Goal: Information Seeking & Learning: Find contact information

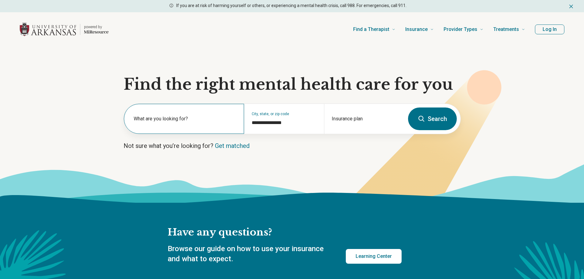
click at [178, 121] on label "What are you looking for?" at bounding box center [185, 118] width 103 height 7
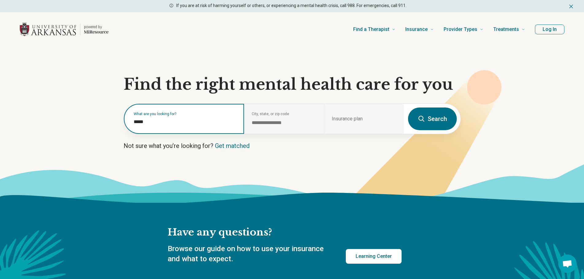
type input "*****"
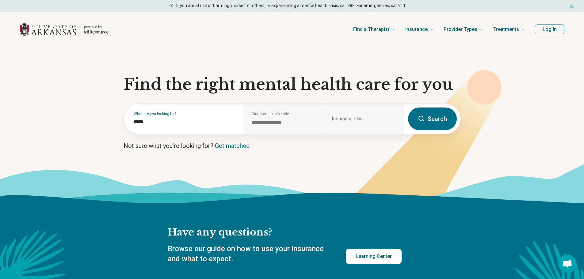
click at [434, 119] on button "Search" at bounding box center [432, 119] width 49 height 23
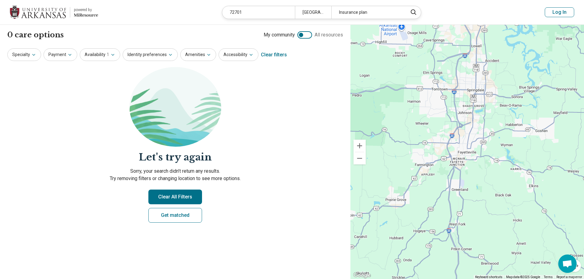
click at [191, 200] on button "Clear All Filters" at bounding box center [175, 197] width 54 height 15
drag, startPoint x: 266, startPoint y: 16, endPoint x: 198, endPoint y: 9, distance: 68.6
click at [198, 9] on header "powered by Miresource logo 72701 [GEOGRAPHIC_DATA], [GEOGRAPHIC_DATA] Insurance…" at bounding box center [292, 12] width 584 height 25
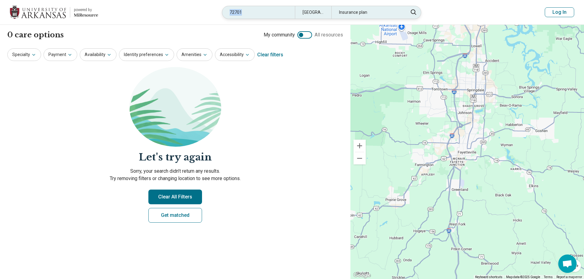
click at [270, 10] on div "72701" at bounding box center [258, 12] width 73 height 13
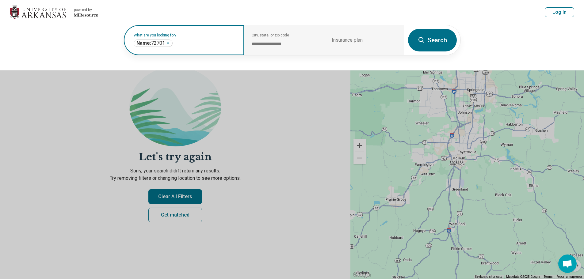
click at [168, 43] on icon "Remove" at bounding box center [168, 43] width 4 height 4
click at [436, 45] on button "Search" at bounding box center [432, 40] width 49 height 23
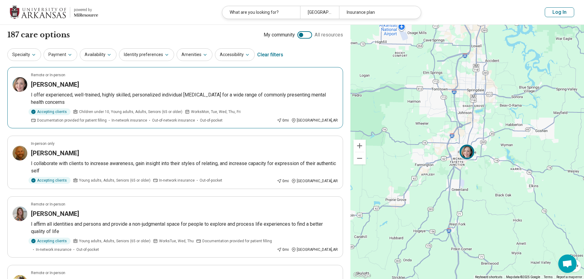
click at [112, 89] on div "[PERSON_NAME]" at bounding box center [184, 84] width 307 height 9
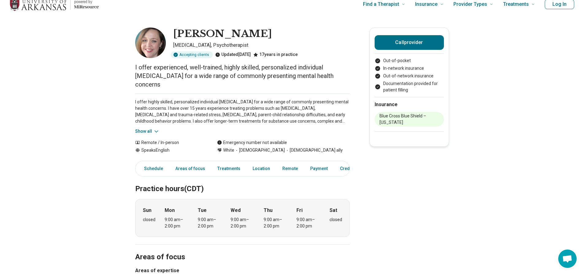
scroll to position [31, 0]
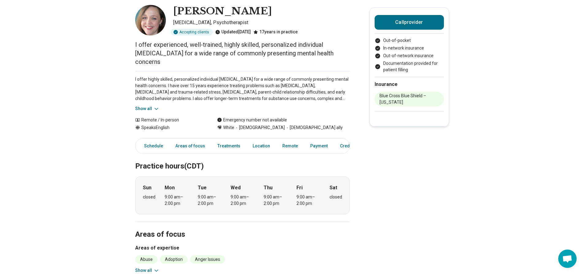
click at [159, 109] on icon at bounding box center [156, 109] width 6 height 6
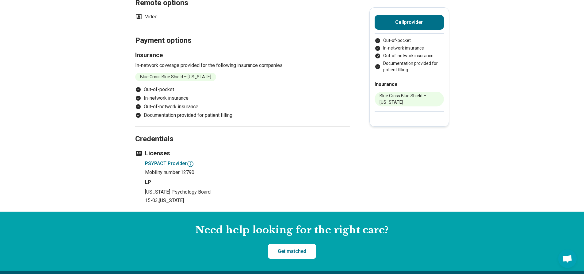
scroll to position [551, 0]
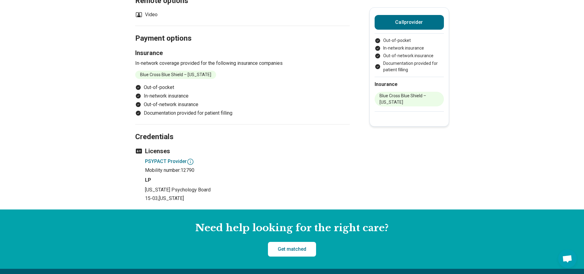
click at [194, 162] on icon at bounding box center [190, 161] width 7 height 7
click at [175, 162] on h4 "PSYPACT Provider" at bounding box center [247, 162] width 205 height 8
click at [192, 162] on icon at bounding box center [190, 161] width 7 height 7
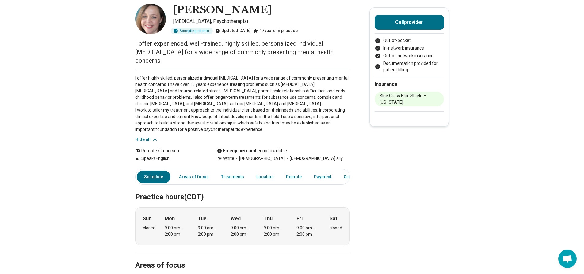
scroll to position [0, 0]
